Goal: Communication & Community: Answer question/provide support

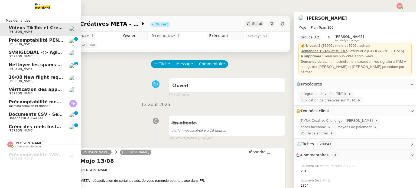
scroll to position [27, 0]
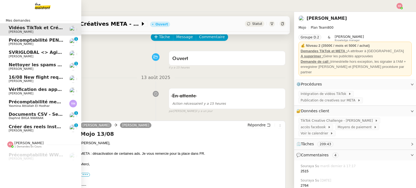
click at [28, 130] on span "[PERSON_NAME]" at bounding box center [21, 131] width 25 height 4
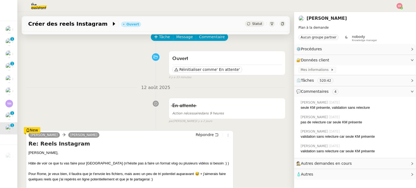
click at [120, 56] on div "Ouvert Réinitialiser comme ' En attente' false il y a 33 minutes" at bounding box center [156, 64] width 260 height 31
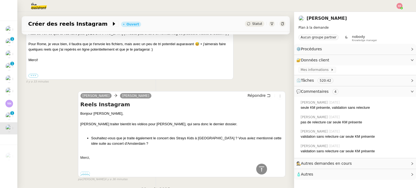
scroll to position [173, 0]
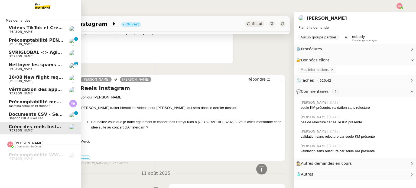
click at [18, 120] on link "Documents CSV - Semi automatisation [PERSON_NAME] BIIGA NWANAK 0 1 2 3 4 5 6 7 …" at bounding box center [40, 116] width 81 height 12
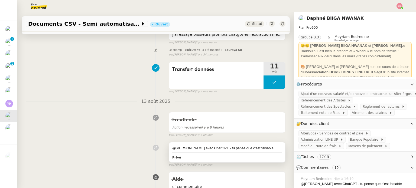
scroll to position [28, 0]
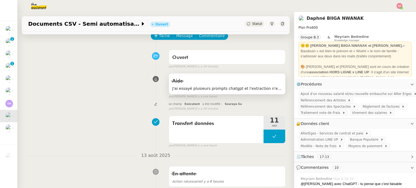
click at [229, 86] on span "J'ai essayé plusieurs prompts chatgpt et l'extraction n'est jamais propre, les …" at bounding box center [227, 89] width 110 height 6
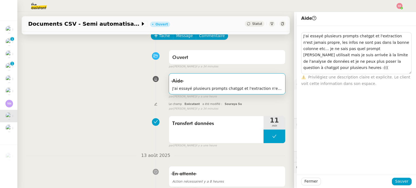
drag, startPoint x: 406, startPoint y: 39, endPoint x: 410, endPoint y: 73, distance: 34.9
click at [410, 73] on div "J'ai essayé plusieurs prompts chatgpt et l'extraction n'est jamais propre, les …" at bounding box center [356, 56] width 119 height 61
click at [90, 108] on div "Le champ Exécutant a été modifié : [PERSON_NAME] false par [PERSON_NAME] il y a…" at bounding box center [156, 106] width 260 height 10
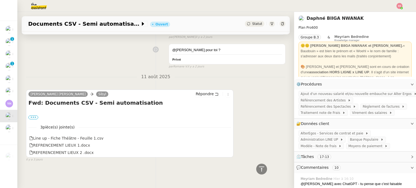
scroll to position [1364, 0]
click at [36, 116] on label "•••" at bounding box center [33, 118] width 10 height 4
click at [0, 0] on input "•••" at bounding box center [0, 0] width 0 height 0
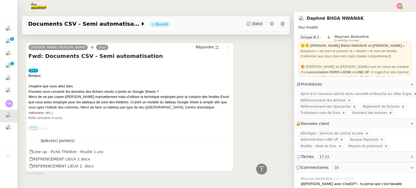
scroll to position [1418, 0]
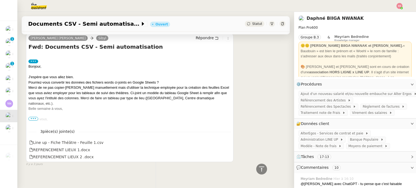
click at [36, 118] on span "•••" at bounding box center [33, 119] width 10 height 4
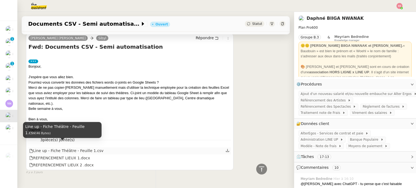
click at [49, 148] on div "Line up - Fiche Théâtre - Feuille 1.csv" at bounding box center [66, 151] width 74 height 6
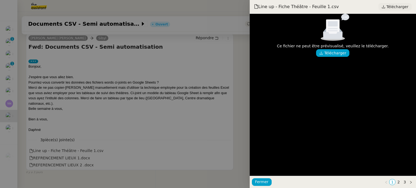
click at [391, 4] on span "Télécharger" at bounding box center [398, 6] width 22 height 7
click at [217, 84] on div at bounding box center [208, 94] width 416 height 188
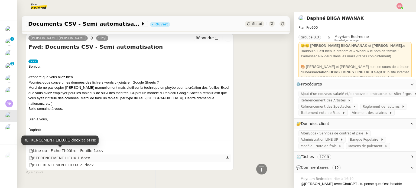
click at [76, 155] on div "REFRENCEMENT LIEUX 1.docx" at bounding box center [59, 158] width 61 height 6
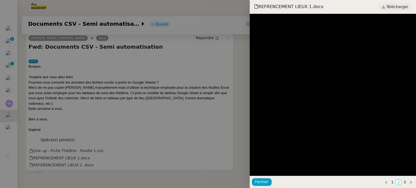
click at [390, 4] on span "Télécharger" at bounding box center [398, 6] width 22 height 7
click at [169, 122] on div at bounding box center [208, 94] width 416 height 188
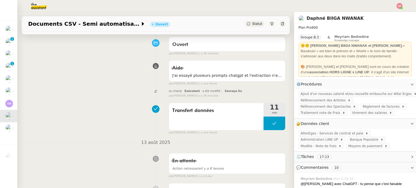
scroll to position [36, 0]
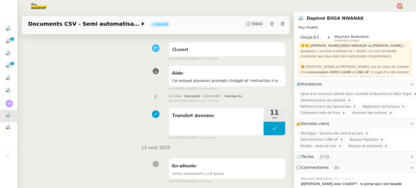
click at [74, 116] on div "Transfert données 11 min false par [PERSON_NAME] il y a une heure" at bounding box center [156, 123] width 260 height 35
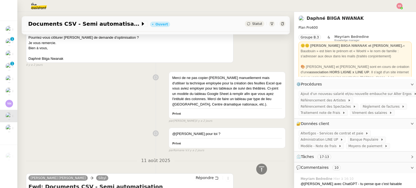
scroll to position [1364, 0]
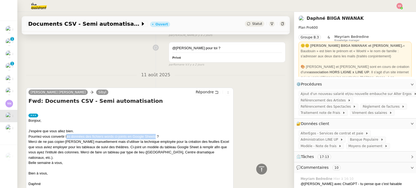
drag, startPoint x: 66, startPoint y: 135, endPoint x: 156, endPoint y: 133, distance: 89.7
click at [156, 134] on div "Pourriez-vous convertir les données des fichiers words ci-joints en Google Shee…" at bounding box center [129, 136] width 203 height 5
copy div "es données des fichiers words ci-joints en Google Sheets"
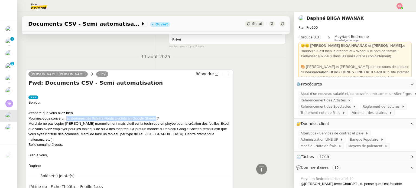
scroll to position [1428, 0]
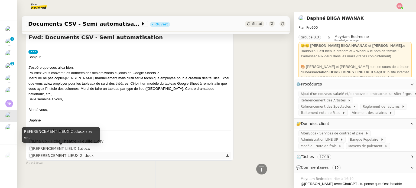
click at [70, 153] on div "REFERENCEMENT LIEUX 2 .docx" at bounding box center [61, 156] width 65 height 6
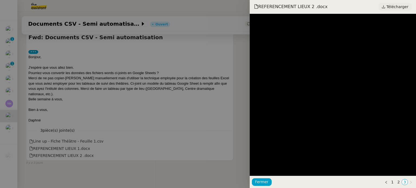
click at [390, 8] on span "Télécharger" at bounding box center [398, 6] width 22 height 7
click at [189, 83] on div at bounding box center [208, 94] width 416 height 188
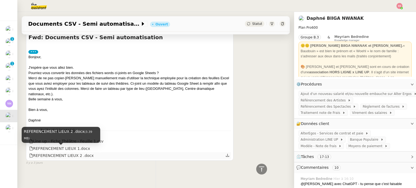
click at [61, 153] on div "REFERENCEMENT LIEUX 2 .docx" at bounding box center [61, 156] width 65 height 6
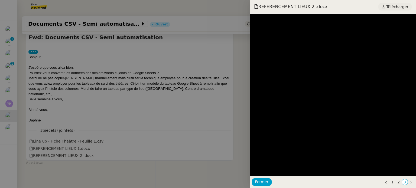
click at [393, 10] on span "Télécharger" at bounding box center [398, 6] width 22 height 7
click at [116, 102] on div at bounding box center [208, 94] width 416 height 188
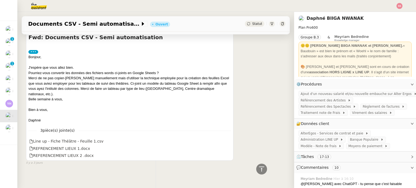
scroll to position [1319, 0]
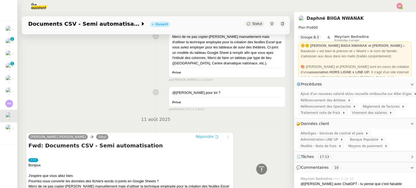
click at [196, 136] on span "Répondre" at bounding box center [205, 136] width 18 height 5
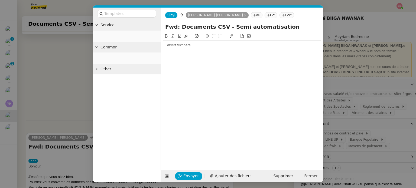
scroll to position [1362, 0]
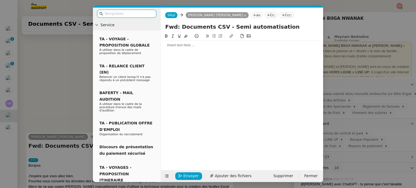
click at [189, 49] on div at bounding box center [242, 45] width 158 height 9
click at [212, 37] on icon at bounding box center [214, 36] width 4 height 3
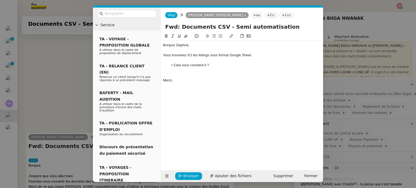
scroll to position [1412, 0]
click at [175, 72] on div at bounding box center [242, 70] width 158 height 5
drag, startPoint x: 188, startPoint y: 55, endPoint x: 191, endPoint y: 55, distance: 3.8
click at [191, 55] on div "Vous trouverez ICI les listings sous format Google Sheet." at bounding box center [242, 55] width 158 height 5
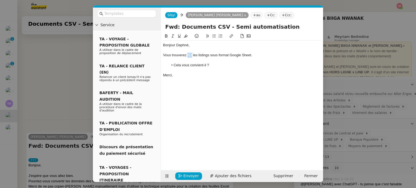
drag, startPoint x: 192, startPoint y: 54, endPoint x: 187, endPoint y: 55, distance: 4.9
click at [187, 55] on div "Vous trouverez ICI les listings sous format Google Sheet." at bounding box center [242, 55] width 158 height 5
click at [231, 36] on icon at bounding box center [232, 36] width 4 height 4
paste input "[URL][DOMAIN_NAME]"
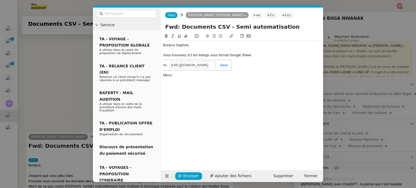
type input "[URL][DOMAIN_NAME]"
click at [224, 63] on link at bounding box center [222, 65] width 12 height 4
click at [238, 81] on div "[PERSON_NAME], Vous trouverez ICI les listings sous format Google Sheet. Cela v…" at bounding box center [242, 97] width 158 height 129
click at [193, 178] on span "Envoyer" at bounding box center [190, 176] width 15 height 6
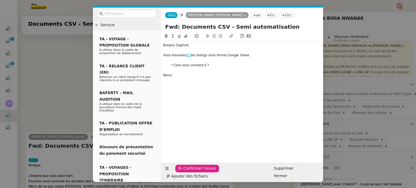
click at [193, 172] on span "Confirmer l'envoi" at bounding box center [199, 169] width 33 height 6
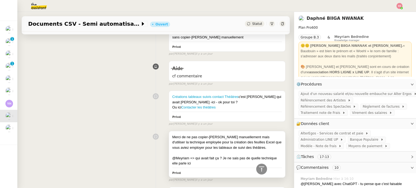
scroll to position [463, 0]
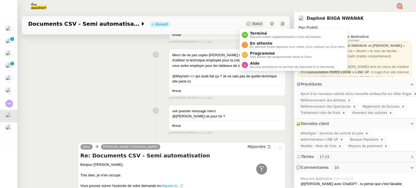
click at [248, 26] on div "Statut" at bounding box center [255, 24] width 20 height 6
click at [247, 65] on nz-avatar at bounding box center [245, 65] width 6 height 6
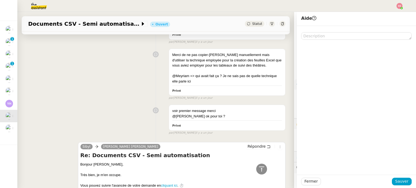
click at [132, 68] on div "Merci de ne pas copier-[PERSON_NAME] manuellement mais d'utiliser la technique …" at bounding box center [156, 73] width 260 height 54
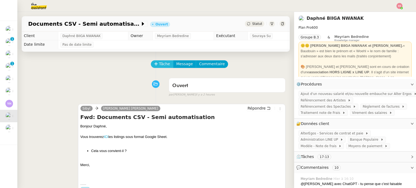
click at [153, 63] on button "Tâche" at bounding box center [162, 64] width 22 height 8
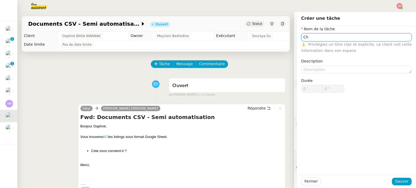
type input "C"
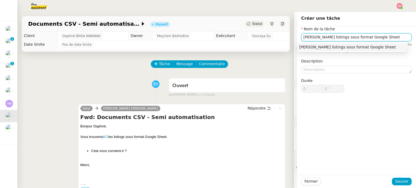
click at [344, 49] on div "[PERSON_NAME] listings sous format Google Sheet" at bounding box center [352, 47] width 106 height 5
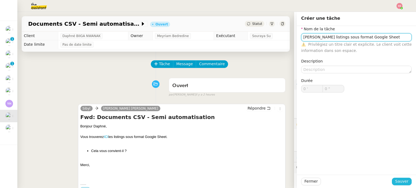
type input "[PERSON_NAME] listings sous format Google Sheet"
click at [398, 182] on span "Sauver" at bounding box center [401, 182] width 13 height 6
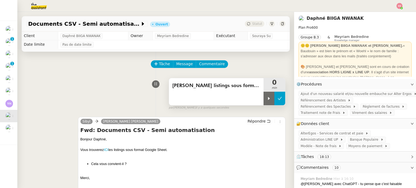
click at [275, 104] on button at bounding box center [280, 99] width 11 height 14
click at [253, 23] on span "Statut" at bounding box center [257, 24] width 10 height 4
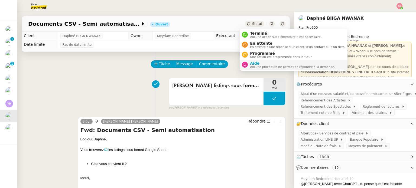
click at [251, 68] on span "Aucune procédure ne permet de répondre à la demande." at bounding box center [292, 67] width 85 height 3
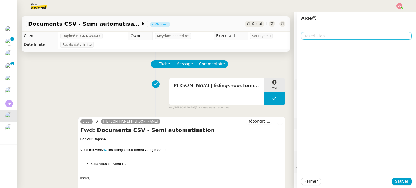
click at [329, 37] on textarea at bounding box center [356, 36] width 111 height 8
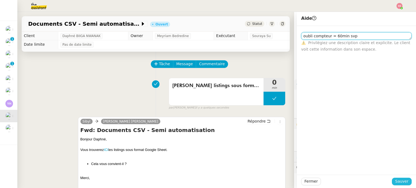
type textarea "oubli compteur = 60min svp"
click at [401, 180] on span "Sauver" at bounding box center [401, 182] width 13 height 6
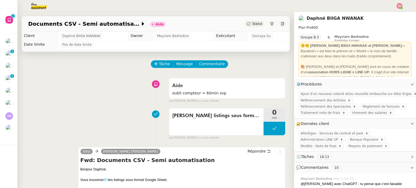
click at [399, 6] on img at bounding box center [400, 6] width 6 height 6
click at [390, 13] on li "Suivi" at bounding box center [384, 16] width 35 height 8
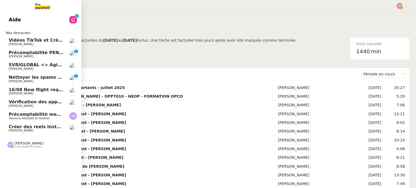
click at [27, 128] on span "Créer des reels Instagram" at bounding box center [41, 126] width 64 height 5
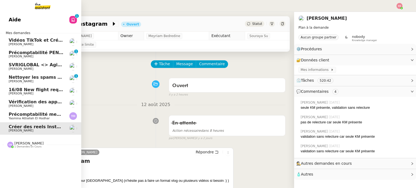
click at [33, 119] on span "Yasmina Attiallah El Hodhar" at bounding box center [29, 119] width 41 height 4
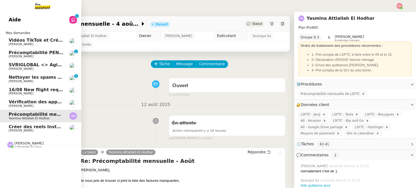
click at [44, 93] on span "[PERSON_NAME]" at bounding box center [36, 93] width 55 height 3
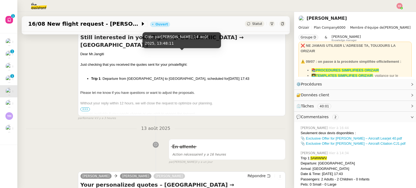
scroll to position [136, 0]
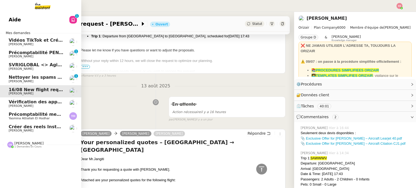
click at [41, 78] on span "Nettoyer les spams des emails - août 2025" at bounding box center [61, 77] width 104 height 5
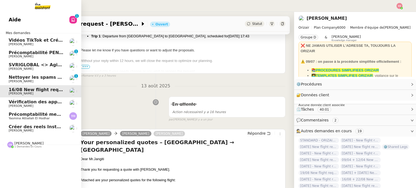
scroll to position [73, 0]
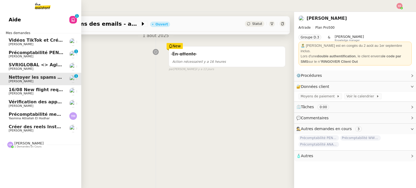
click at [54, 127] on span "Créer des reels Instagram" at bounding box center [41, 126] width 64 height 5
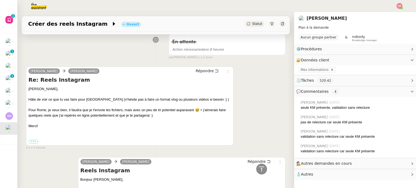
scroll to position [54, 0]
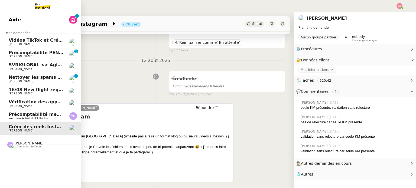
click at [28, 111] on link "Précomptabilité mensuelle - 4 août 2025 Yasmina Attiallah El Hodhar" at bounding box center [40, 116] width 81 height 12
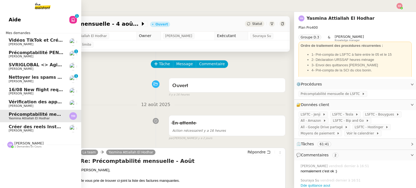
click at [22, 105] on span "[PERSON_NAME]" at bounding box center [21, 106] width 25 height 4
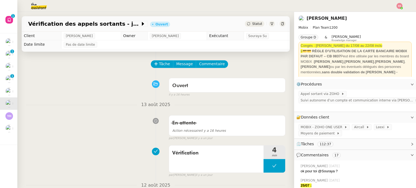
scroll to position [27, 0]
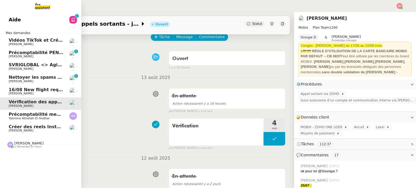
click at [31, 93] on span "[PERSON_NAME]" at bounding box center [36, 93] width 55 height 3
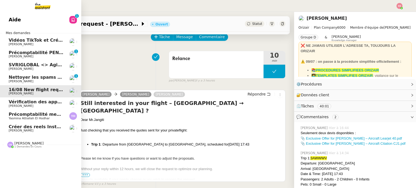
click at [41, 78] on span "Nettoyer les spams des emails - août 2025" at bounding box center [61, 77] width 104 height 5
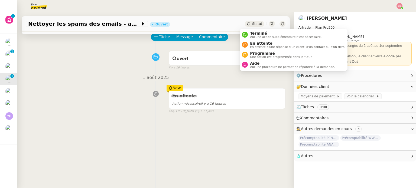
click at [252, 24] on span "Statut" at bounding box center [257, 24] width 10 height 4
click at [256, 40] on li "En attente En attente d'une réponse d'un client, d'un contact ou d'un tiers." at bounding box center [294, 45] width 108 height 10
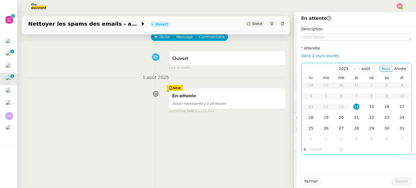
click at [338, 128] on div "27" at bounding box center [341, 128] width 6 height 6
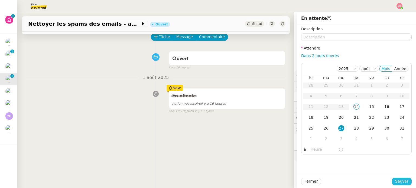
click at [400, 181] on span "Sauver" at bounding box center [401, 182] width 13 height 6
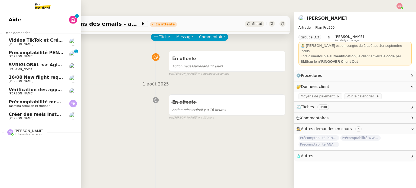
click at [44, 102] on span "Précomptabilité mensuelle - 4 août 2025" at bounding box center [58, 101] width 99 height 5
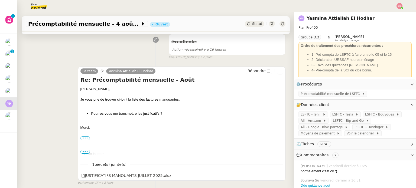
scroll to position [108, 0]
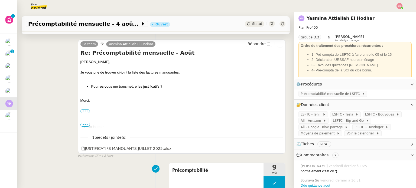
click at [252, 25] on span "Statut" at bounding box center [257, 24] width 10 height 4
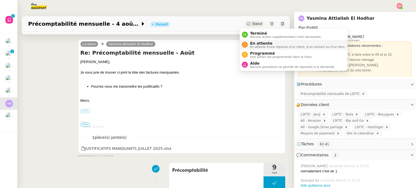
click at [247, 43] on nz-avatar at bounding box center [245, 45] width 6 height 6
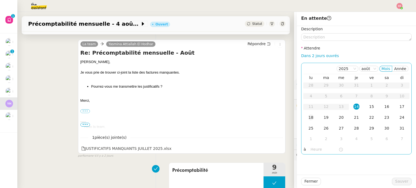
click at [308, 118] on div "18" at bounding box center [311, 118] width 6 height 6
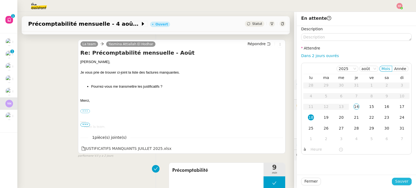
click at [400, 184] on span "Sauver" at bounding box center [401, 182] width 13 height 6
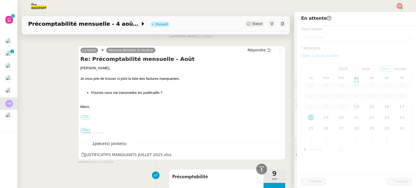
scroll to position [115, 0]
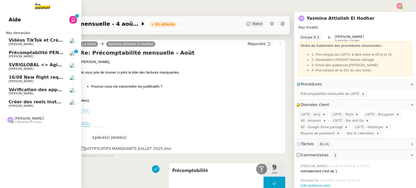
click at [38, 62] on link "SVRIGLOBAL <> Agile Capital Markets [PERSON_NAME]" at bounding box center [40, 66] width 81 height 12
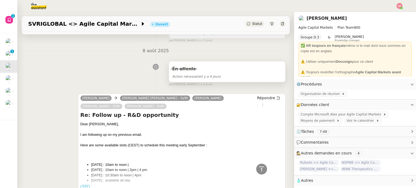
scroll to position [169, 0]
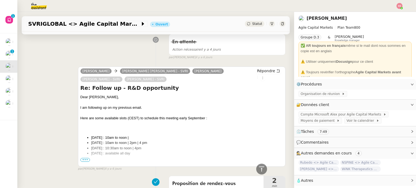
click at [83, 161] on span "•••" at bounding box center [85, 160] width 10 height 4
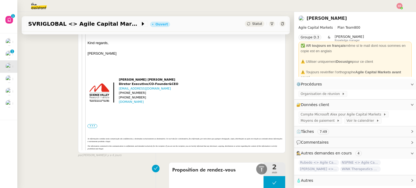
scroll to position [521, 0]
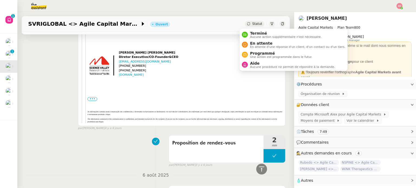
click at [252, 22] on span "Statut" at bounding box center [257, 24] width 10 height 4
click at [253, 42] on span "En attente" at bounding box center [297, 43] width 95 height 4
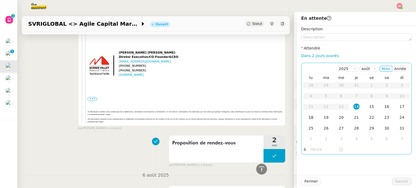
click at [308, 118] on div "18" at bounding box center [311, 118] width 6 height 6
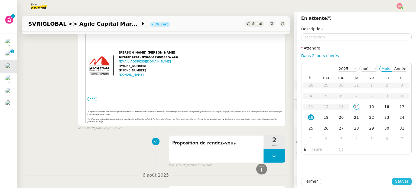
click at [402, 180] on span "Sauver" at bounding box center [401, 182] width 13 height 6
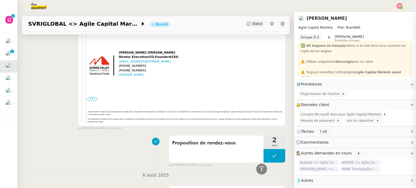
scroll to position [527, 0]
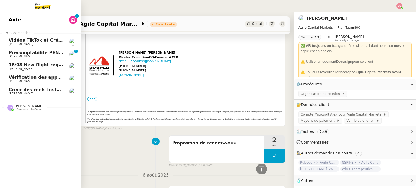
click at [40, 48] on link "Précomptabilité PENNYLANE - août 2025 [PERSON_NAME] 0 1 2 3 4 5 6 7 8 9" at bounding box center [40, 54] width 81 height 12
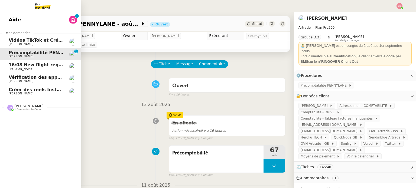
click at [33, 65] on span "16/08 New flight request - [PERSON_NAME]" at bounding box center [62, 64] width 106 height 5
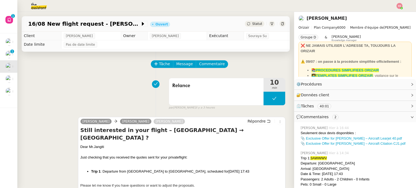
click at [254, 23] on span "Statut" at bounding box center [257, 24] width 10 height 4
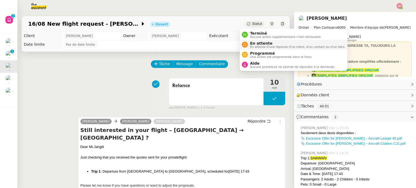
click at [253, 43] on span "En attente" at bounding box center [297, 43] width 95 height 4
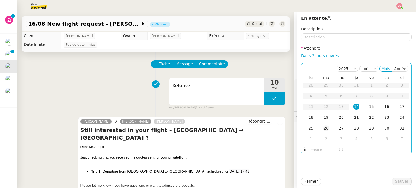
drag, startPoint x: 305, startPoint y: 119, endPoint x: 320, endPoint y: 129, distance: 17.3
click at [308, 119] on div "18" at bounding box center [311, 118] width 6 height 6
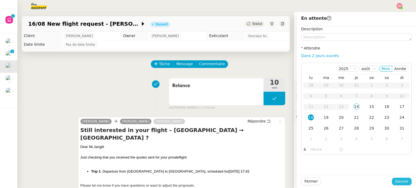
click at [398, 182] on span "Sauver" at bounding box center [401, 182] width 13 height 6
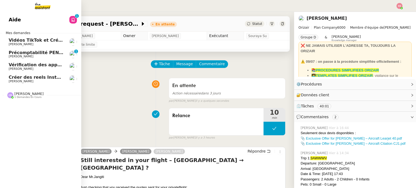
click at [42, 80] on span "[PERSON_NAME]" at bounding box center [36, 81] width 55 height 3
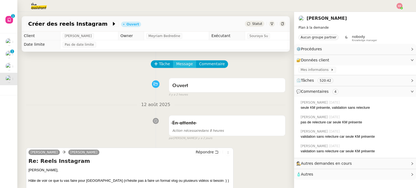
scroll to position [54, 0]
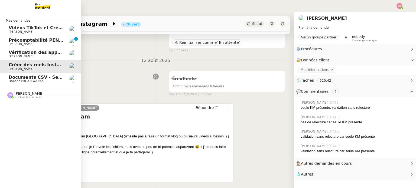
click at [30, 75] on span "Documents CSV - Semi automatisation" at bounding box center [56, 77] width 94 height 5
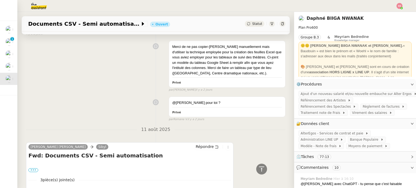
scroll to position [1522, 0]
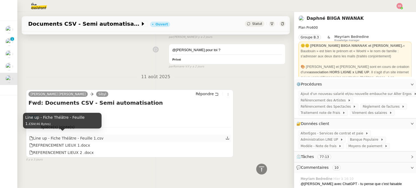
click at [63, 136] on div "Line up - Fiche Théâtre - Feuille 1.csv" at bounding box center [66, 139] width 74 height 6
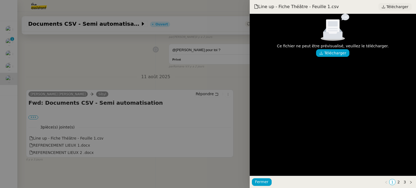
click at [398, 4] on span "Télécharger" at bounding box center [398, 6] width 22 height 7
click at [148, 94] on div at bounding box center [208, 94] width 416 height 188
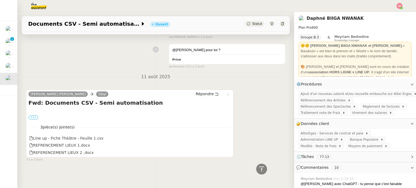
click at [32, 116] on label "•••" at bounding box center [33, 118] width 10 height 4
click at [0, 0] on input "•••" at bounding box center [0, 0] width 0 height 0
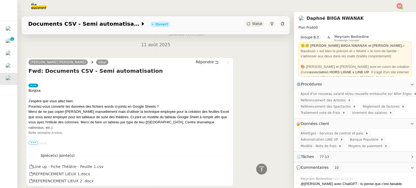
scroll to position [1583, 0]
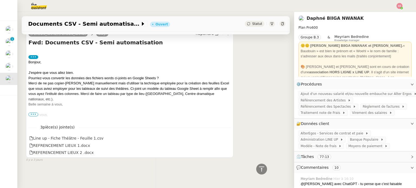
click at [30, 113] on span "•••" at bounding box center [33, 115] width 10 height 4
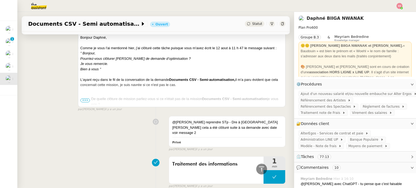
scroll to position [910, 0]
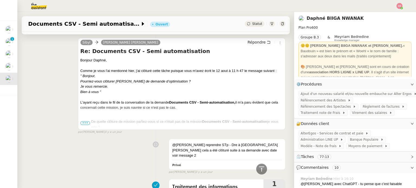
click at [85, 122] on span "•••" at bounding box center [85, 123] width 10 height 4
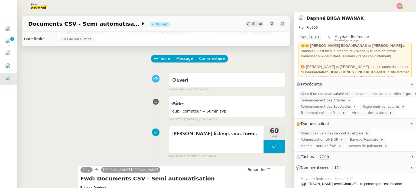
scroll to position [0, 0]
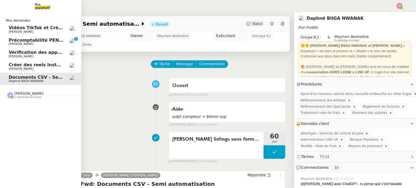
click at [38, 66] on span "Créer des reels Instagram" at bounding box center [41, 64] width 64 height 5
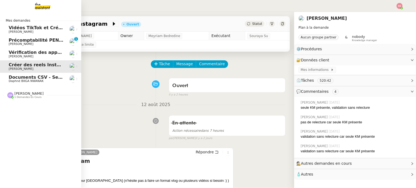
click at [52, 50] on link "Vérification des appels sortants - juillet 2025 [PERSON_NAME]" at bounding box center [40, 54] width 81 height 12
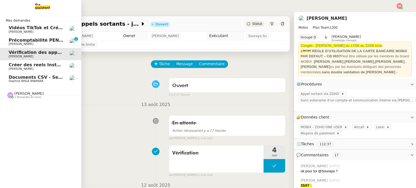
click at [60, 36] on link "Précomptabilité PENNYLANE - août 2025 [PERSON_NAME] 0 1 2 3 4 5 6 7 8 9" at bounding box center [40, 42] width 81 height 12
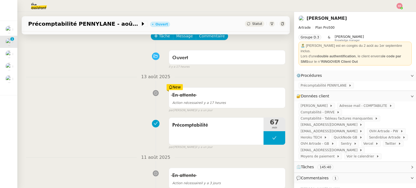
scroll to position [27, 0]
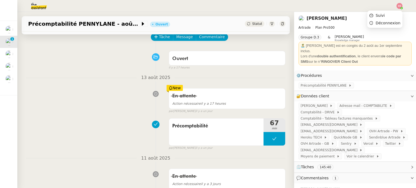
click at [399, 9] on body "Mes demandes Vidéos TikTok et Créatives META - août 2025 [PERSON_NAME] Précompt…" at bounding box center [208, 94] width 416 height 188
click at [395, 14] on nz-page-header "[PERSON_NAME] Artrade Plan Pro 500 Groupe D.3 & [PERSON_NAME] Knowledge manager…" at bounding box center [355, 41] width 122 height 59
click at [403, 6] on nz-header at bounding box center [208, 6] width 416 height 12
click at [398, 7] on img at bounding box center [400, 6] width 6 height 6
click at [392, 14] on li "Suivi" at bounding box center [384, 16] width 35 height 8
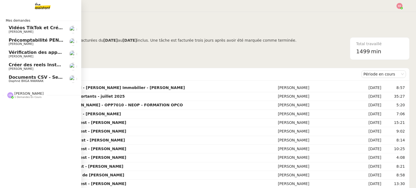
click at [27, 77] on span "Documents CSV - Semi automatisation" at bounding box center [56, 77] width 94 height 5
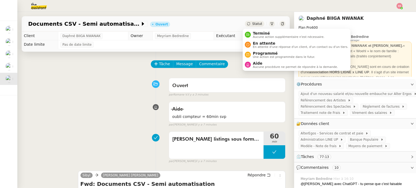
click at [255, 25] on span "Statut" at bounding box center [257, 24] width 10 height 4
click at [256, 41] on span "En attente" at bounding box center [300, 43] width 95 height 4
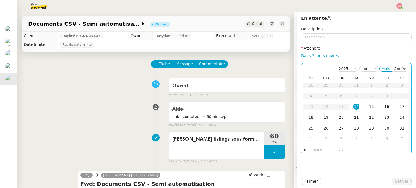
click at [308, 116] on div "18" at bounding box center [311, 118] width 6 height 6
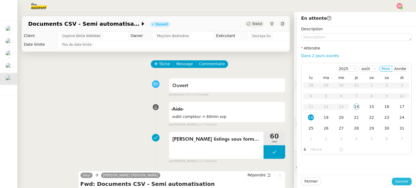
click at [404, 185] on button "Sauver" at bounding box center [402, 182] width 20 height 8
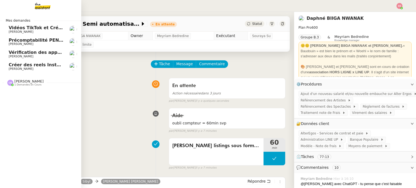
click at [32, 55] on span "[PERSON_NAME]" at bounding box center [36, 56] width 55 height 3
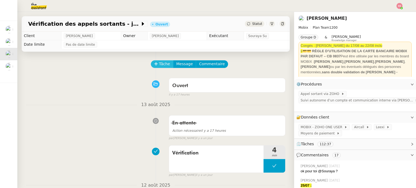
click at [163, 65] on span "Tâche" at bounding box center [164, 64] width 11 height 6
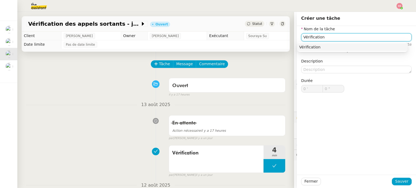
click at [300, 45] on div "Vérification" at bounding box center [352, 47] width 106 height 5
type input "Vérification"
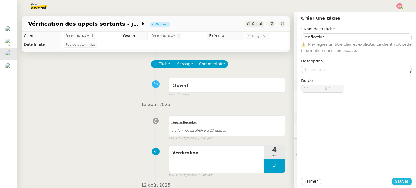
click at [401, 183] on span "Sauver" at bounding box center [401, 182] width 13 height 6
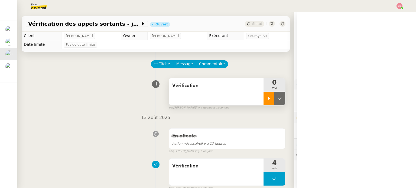
click at [266, 102] on div at bounding box center [269, 99] width 11 height 14
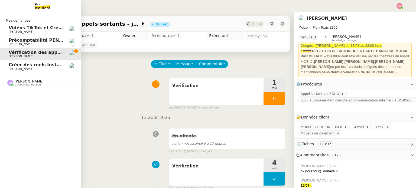
click at [30, 46] on link "Précomptabilité PENNYLANE - août 2025 [PERSON_NAME]" at bounding box center [40, 42] width 81 height 12
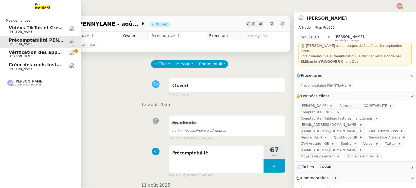
click at [21, 54] on span "Vérification des appels sortants - juillet 2025" at bounding box center [64, 52] width 110 height 5
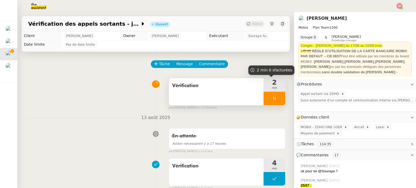
click at [275, 98] on div at bounding box center [275, 99] width 22 height 14
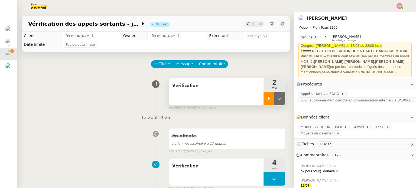
click at [275, 98] on div at bounding box center [275, 99] width 22 height 14
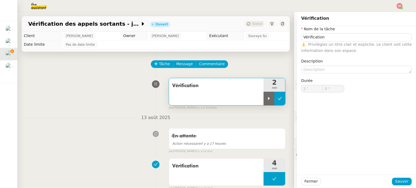
type input "Vérification"
type input "2 '"
type input "0 ""
click at [278, 101] on icon at bounding box center [280, 98] width 4 height 4
type input "Vérification"
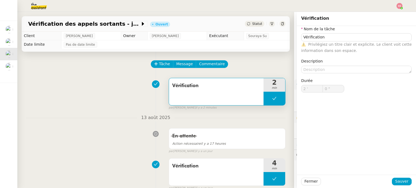
type input "2 '"
type input "0 ""
type input "Vérification"
type input "2 '"
type input "0 ""
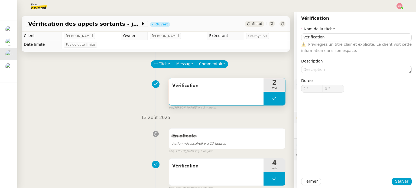
click at [254, 26] on div "Statut" at bounding box center [255, 24] width 20 height 6
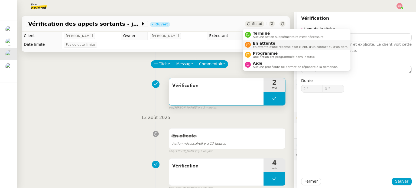
click at [259, 46] on span "En attente d'une réponse d'un client, d'un contact ou d'un tiers." at bounding box center [300, 47] width 95 height 3
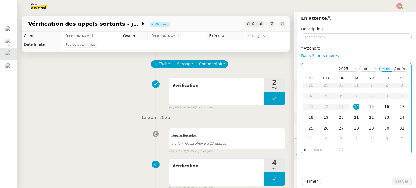
click at [301, 122] on div "2025 août [PERSON_NAME] lu ma me je ve sa di 28 29 30 31 1 2 3 4 5 6 7 8 9 10 1…" at bounding box center [356, 109] width 111 height 92
click at [304, 119] on td "18" at bounding box center [311, 117] width 15 height 11
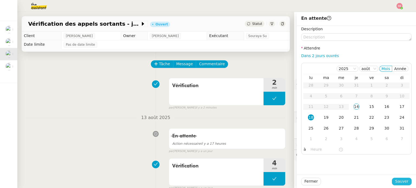
click at [404, 180] on span "Sauver" at bounding box center [401, 182] width 13 height 6
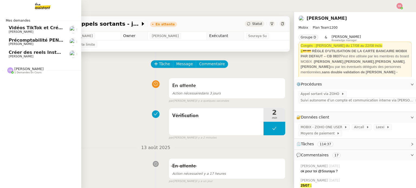
click at [30, 31] on span "[PERSON_NAME]" at bounding box center [36, 31] width 55 height 3
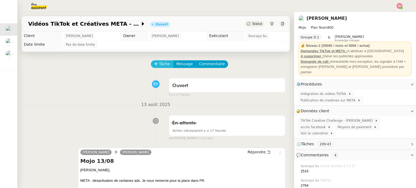
click at [159, 67] on span "Tâche" at bounding box center [164, 64] width 11 height 6
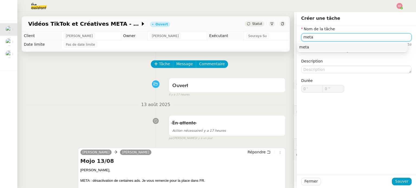
click at [314, 45] on div "meta" at bounding box center [352, 47] width 106 height 5
type input "meta"
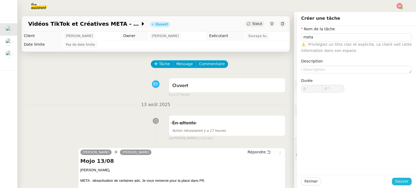
click at [400, 180] on span "Sauver" at bounding box center [401, 182] width 13 height 6
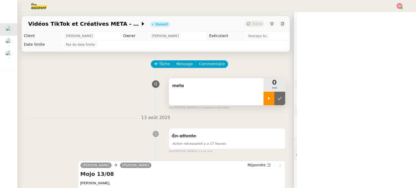
click at [266, 102] on div at bounding box center [269, 99] width 11 height 14
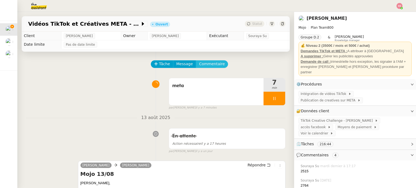
click at [211, 61] on button "Commentaire" at bounding box center [212, 64] width 32 height 8
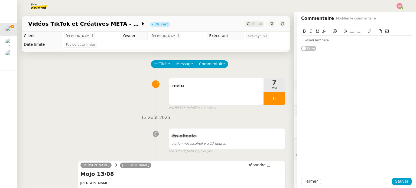
click at [327, 43] on div at bounding box center [356, 40] width 111 height 5
click at [401, 181] on span "Sauver" at bounding box center [401, 182] width 13 height 6
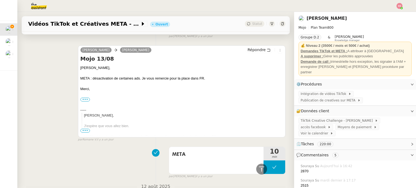
scroll to position [136, 0]
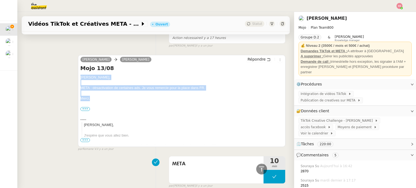
drag, startPoint x: 88, startPoint y: 96, endPoint x: 78, endPoint y: 78, distance: 21.3
click at [78, 78] on div "[PERSON_NAME] Répondre Mojo 13/08 [PERSON_NAME], META : désactivation de certai…" at bounding box center [182, 101] width 208 height 92
copy div "[PERSON_NAME], [PERSON_NAME] : désactivation de certaines ads. Je vous remercie…"
click at [248, 58] on span "Répondre" at bounding box center [257, 59] width 18 height 5
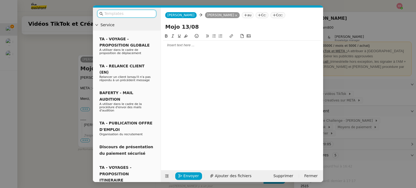
click at [185, 48] on div at bounding box center [242, 45] width 158 height 5
paste div
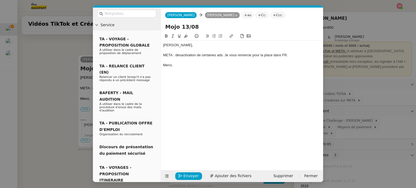
scroll to position [204, 0]
drag, startPoint x: 224, startPoint y: 55, endPoint x: 321, endPoint y: 60, distance: 96.9
click at [321, 60] on div "[PERSON_NAME], [PERSON_NAME] : désactivation de certaines ads. Je vous remercie…" at bounding box center [242, 55] width 158 height 29
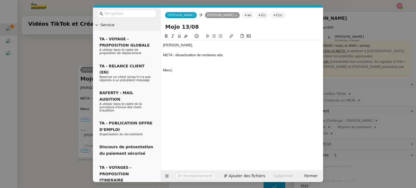
scroll to position [209, 0]
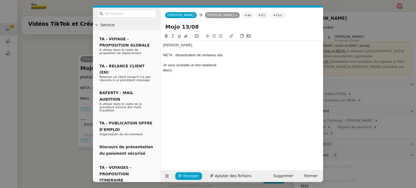
click at [199, 38] on button at bounding box center [197, 36] width 7 height 6
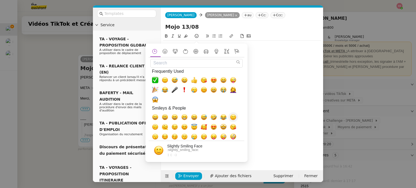
click at [233, 116] on span "🙂, slightly_smiling_face" at bounding box center [233, 117] width 7 height 7
click at [257, 75] on div "[PERSON_NAME], [PERSON_NAME] : désactivation de certaines ads. Je vous souhaite…" at bounding box center [242, 58] width 158 height 34
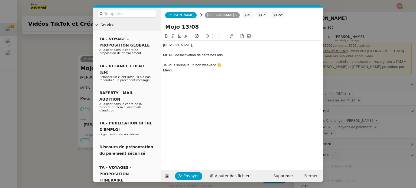
click at [244, 66] on div "Je vous souhaite un bon weekend 🙂" at bounding box center [242, 65] width 158 height 5
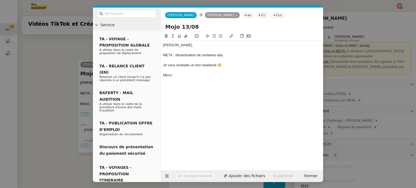
scroll to position [214, 0]
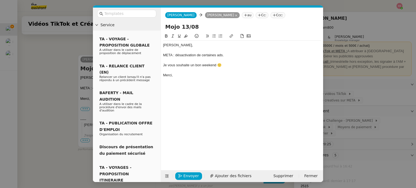
click at [187, 28] on input "Mojo 13/08" at bounding box center [242, 27] width 154 height 8
type input "Mojo 14/08"
click at [207, 91] on div "[PERSON_NAME], [PERSON_NAME] : désactivation de certaines ads. Je vous souhaite…" at bounding box center [242, 97] width 158 height 129
click at [190, 176] on span "Envoyer" at bounding box center [190, 176] width 15 height 6
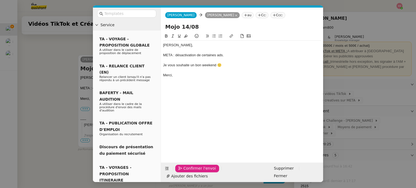
click at [190, 172] on span "Confirmer l'envoi" at bounding box center [199, 169] width 33 height 6
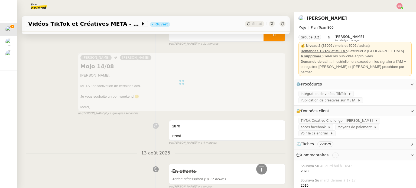
scroll to position [43, 0]
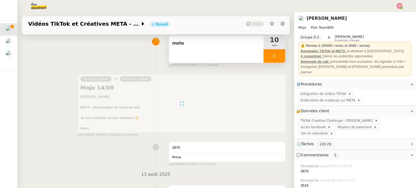
click at [275, 59] on div at bounding box center [275, 56] width 22 height 14
click at [278, 58] on icon at bounding box center [280, 56] width 4 height 4
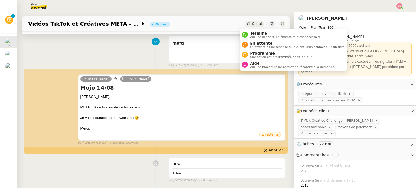
click at [245, 23] on div "Statut" at bounding box center [255, 24] width 20 height 6
click at [261, 43] on span "En attente" at bounding box center [297, 43] width 95 height 4
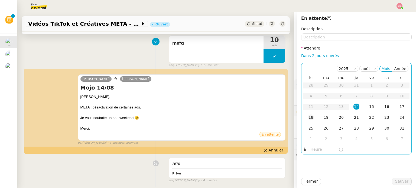
click at [310, 117] on div "18" at bounding box center [311, 118] width 6 height 6
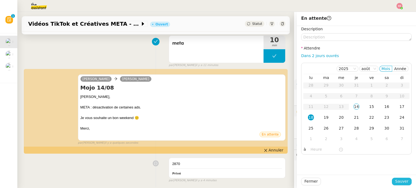
click at [397, 184] on span "Sauver" at bounding box center [401, 182] width 13 height 6
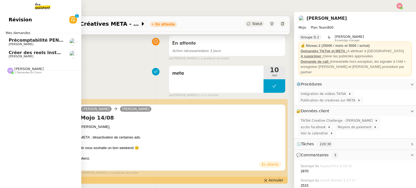
click at [25, 56] on span "[PERSON_NAME]" at bounding box center [21, 57] width 25 height 4
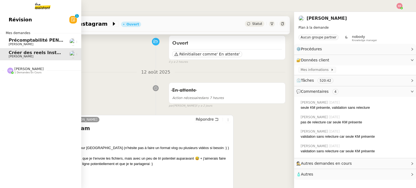
click at [14, 42] on span "Précomptabilité PENNYLANE - août 2025" at bounding box center [58, 40] width 99 height 5
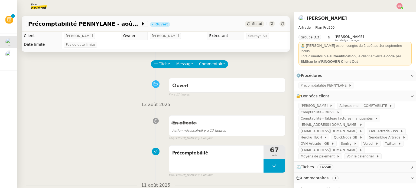
click at [95, 86] on div "Ouvert false il y a 17 heures" at bounding box center [156, 87] width 260 height 22
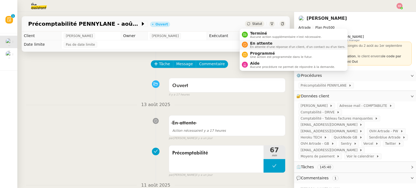
click at [252, 43] on span "En attente" at bounding box center [297, 43] width 95 height 4
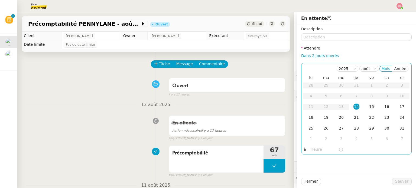
click at [369, 105] on div "15" at bounding box center [372, 107] width 6 height 6
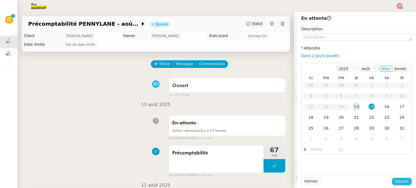
click at [398, 183] on span "Sauver" at bounding box center [401, 182] width 13 height 6
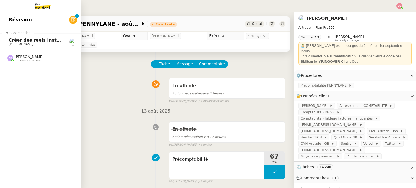
click at [43, 44] on span "[PERSON_NAME]" at bounding box center [36, 44] width 55 height 3
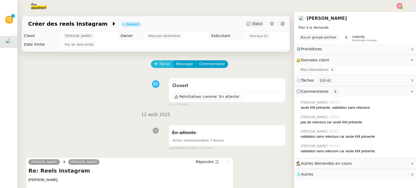
click at [159, 66] on span "Tâche" at bounding box center [164, 64] width 11 height 6
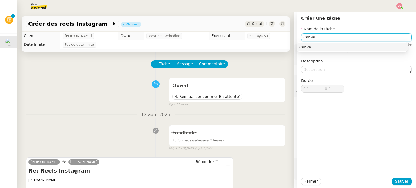
click at [322, 47] on div "Canva" at bounding box center [352, 47] width 106 height 5
type input "Canva"
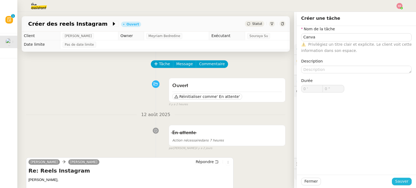
click at [396, 180] on span "Sauver" at bounding box center [401, 182] width 13 height 6
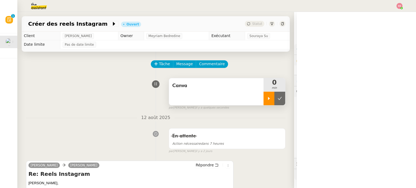
click at [267, 101] on icon at bounding box center [269, 98] width 4 height 4
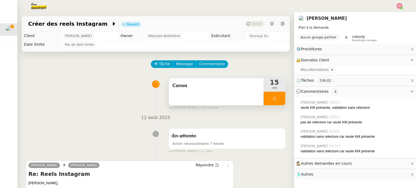
click at [214, 89] on span "Canva" at bounding box center [216, 86] width 88 height 8
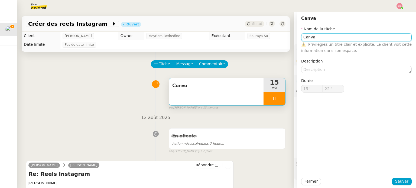
click at [309, 35] on input "Canva" at bounding box center [356, 37] width 111 height 8
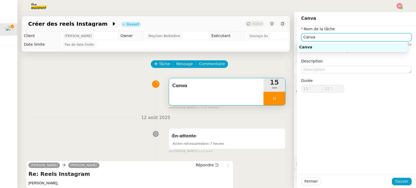
click at [309, 35] on input "Canva" at bounding box center [356, 37] width 111 height 8
type input "23 ""
type input "Tri"
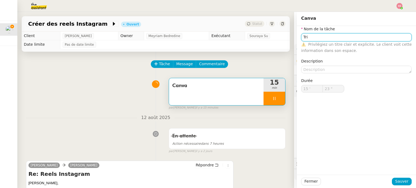
type input "24 ""
type input "Tri des p"
type input "25 ""
type input "Tri des photos S"
type input "26 ""
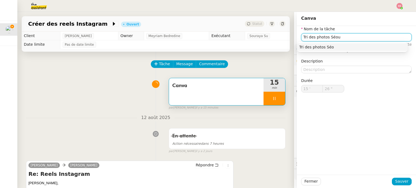
type input "Tri des photos Séoul"
click at [315, 49] on div "Tri des photos Séoul" at bounding box center [352, 47] width 106 height 5
type input "29 ""
type input "Tri des photos Séoul"
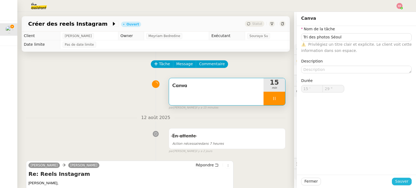
click at [407, 181] on button "Sauver" at bounding box center [402, 182] width 20 height 8
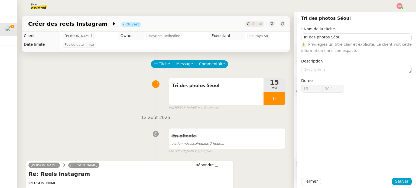
click at [272, 99] on div at bounding box center [275, 99] width 22 height 14
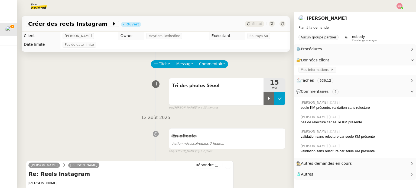
click at [275, 102] on button at bounding box center [280, 99] width 11 height 14
click at [159, 67] on span "Tâche" at bounding box center [164, 64] width 11 height 6
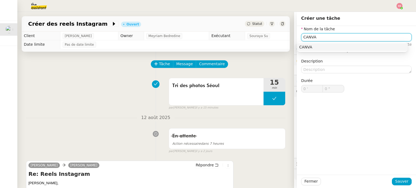
click at [321, 49] on div "CANVA" at bounding box center [352, 47] width 106 height 5
type input "CANVA"
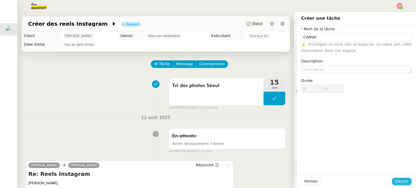
click at [399, 184] on span "Sauver" at bounding box center [401, 182] width 13 height 6
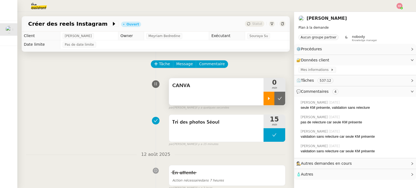
click at [267, 99] on icon at bounding box center [269, 98] width 4 height 4
click at [402, 5] on img at bounding box center [400, 6] width 6 height 6
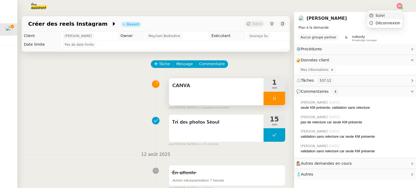
click at [381, 16] on span "Suivi" at bounding box center [380, 15] width 9 height 4
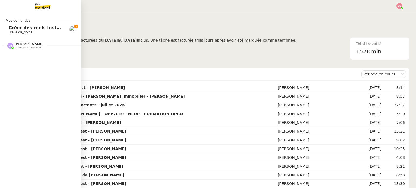
click at [33, 33] on span "[PERSON_NAME]" at bounding box center [36, 31] width 55 height 3
